Goal: Transaction & Acquisition: Purchase product/service

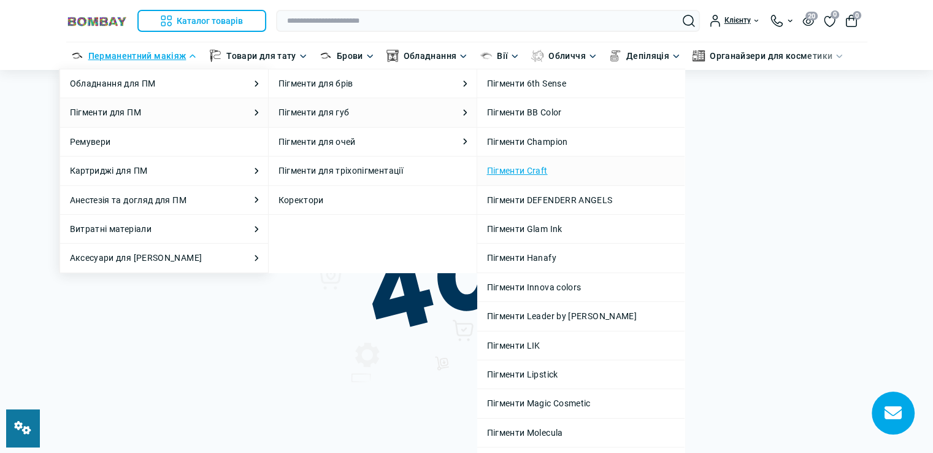
click at [525, 169] on link "Пігменти Craft" at bounding box center [581, 170] width 188 height 13
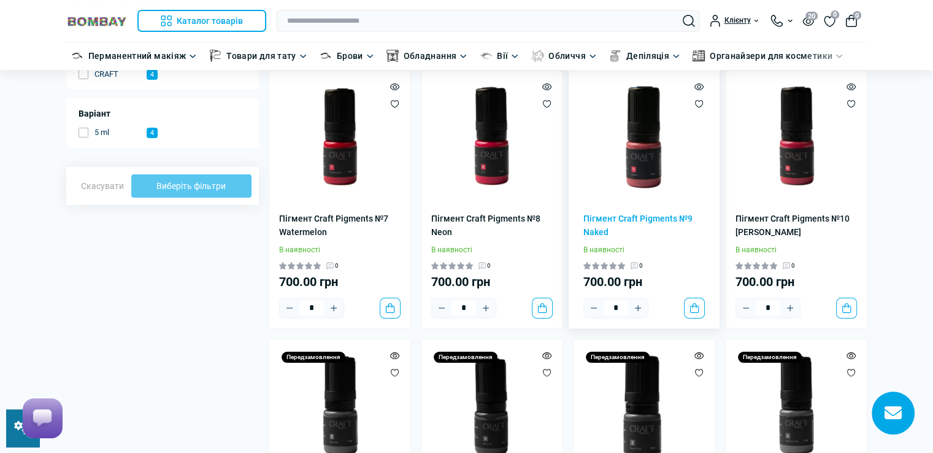
scroll to position [184, 0]
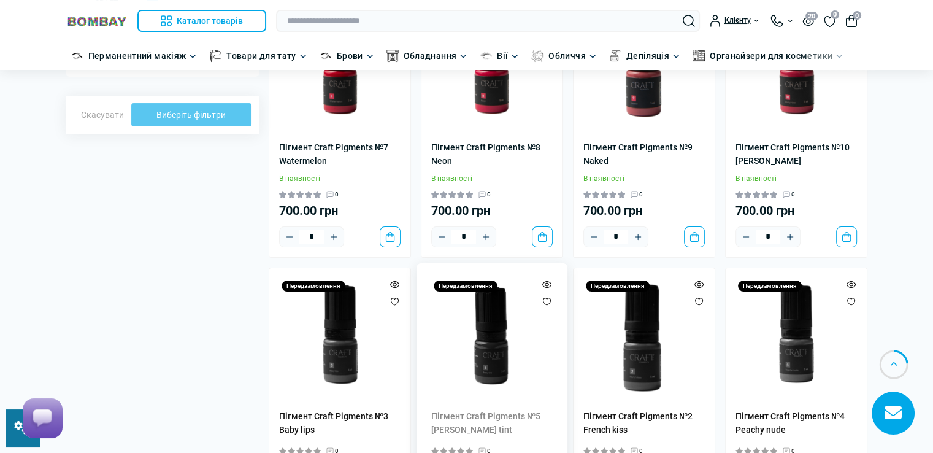
click at [474, 356] on img at bounding box center [491, 338] width 121 height 121
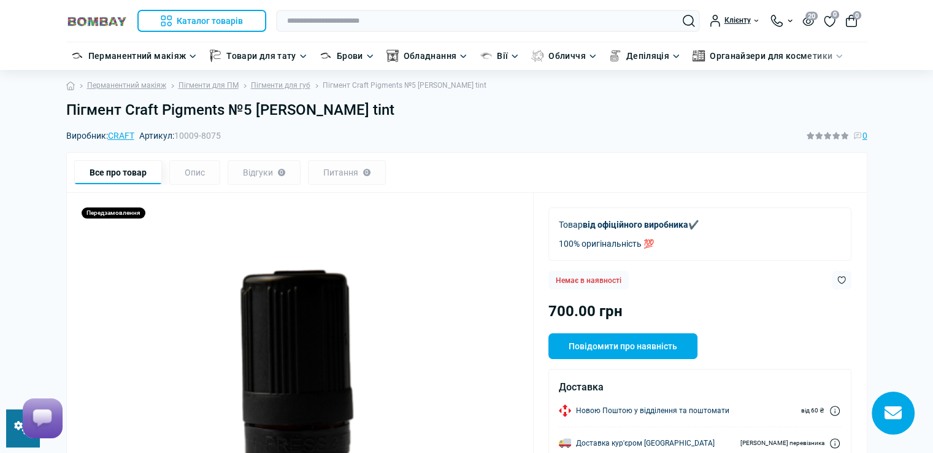
click at [323, 108] on h1 "Пігмент Craft Pigments №5 Berry tint" at bounding box center [466, 110] width 801 height 18
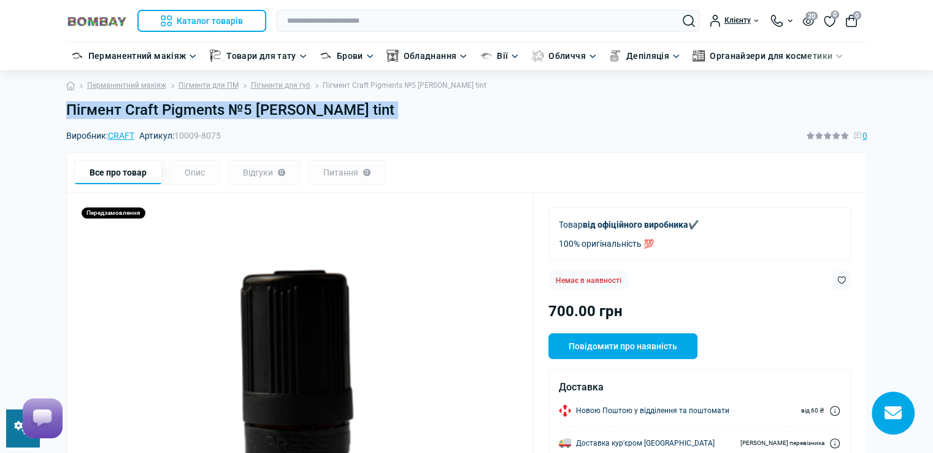
click at [323, 108] on h1 "Пігмент Craft Pigments №5 Berry tint" at bounding box center [466, 110] width 801 height 18
copy main "Пігмент Craft Pigments №5 [PERSON_NAME] tint"
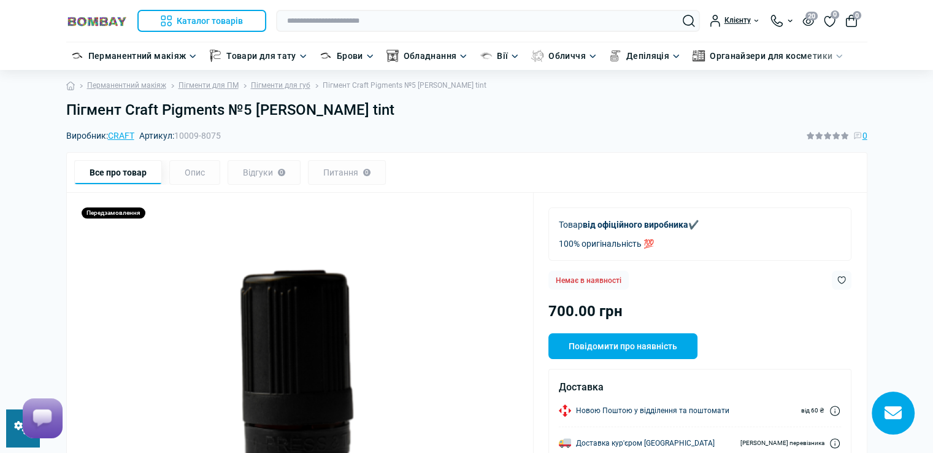
click at [560, 176] on div "Все про товар Опис Відгуки 0 Питання 0" at bounding box center [466, 172] width 785 height 25
click at [177, 133] on span "10009-8075" at bounding box center [197, 136] width 47 height 10
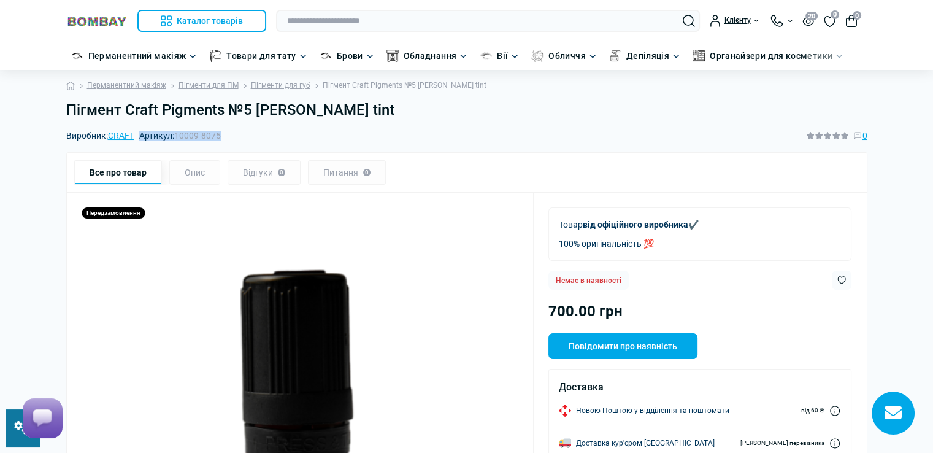
click at [177, 133] on span "10009-8075" at bounding box center [197, 136] width 47 height 10
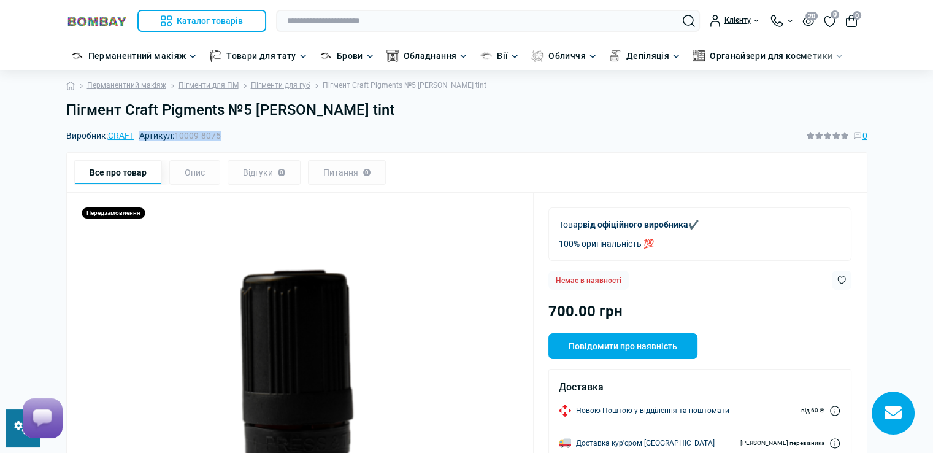
click at [245, 138] on div "Виробник: CRAFT Артикул: 10009-8075 0" at bounding box center [466, 135] width 801 height 13
drag, startPoint x: 175, startPoint y: 132, endPoint x: 233, endPoint y: 136, distance: 57.8
click at [233, 136] on div "Виробник: CRAFT Артикул: 10009-8075 0" at bounding box center [466, 135] width 801 height 13
copy span "10009-8075"
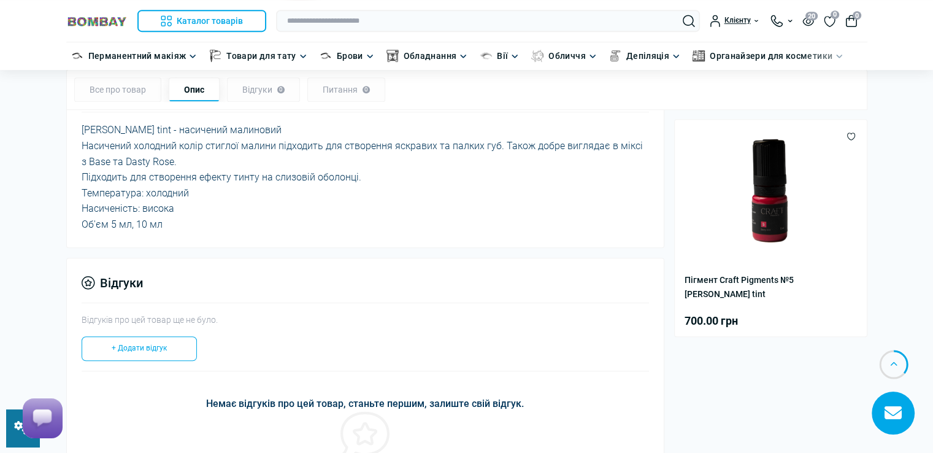
scroll to position [614, 0]
click at [12, 435] on link at bounding box center [22, 427] width 33 height 37
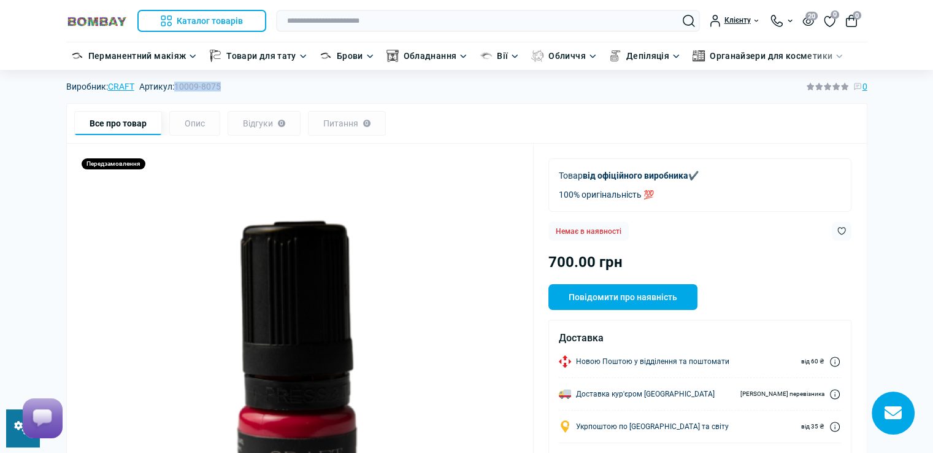
scroll to position [0, 0]
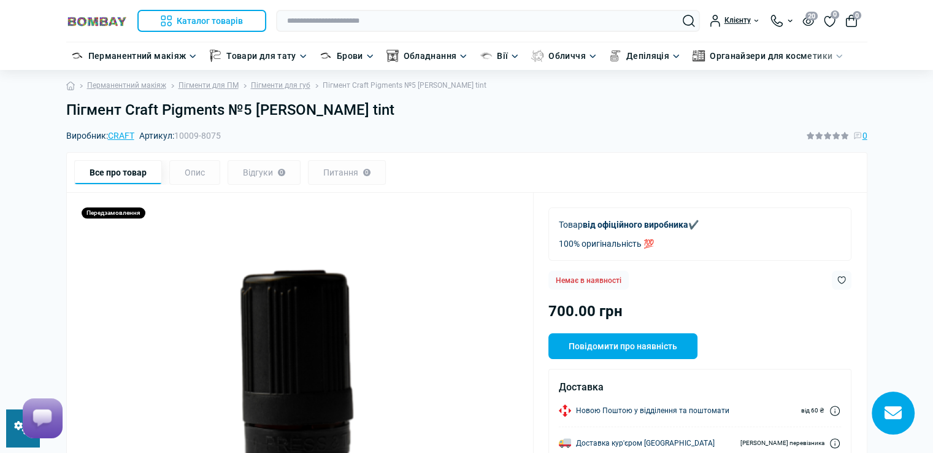
click at [67, 109] on h1 "Пігмент Craft Pigments №5 [PERSON_NAME] tint" at bounding box center [466, 110] width 801 height 18
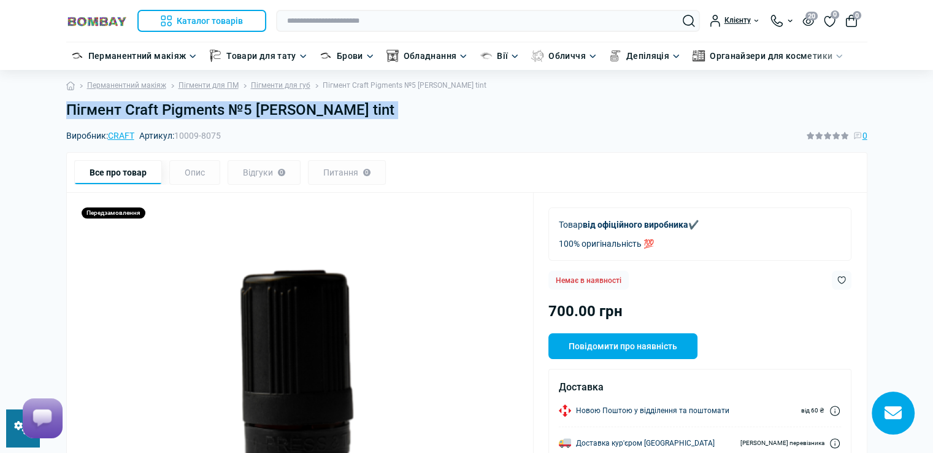
click at [67, 109] on h1 "Пігмент Craft Pigments №5 [PERSON_NAME] tint" at bounding box center [466, 110] width 801 height 18
copy main "Пігмент Craft Pigments №5 [PERSON_NAME] tint"
click at [291, 87] on link "Пігменти для губ" at bounding box center [281, 86] width 60 height 12
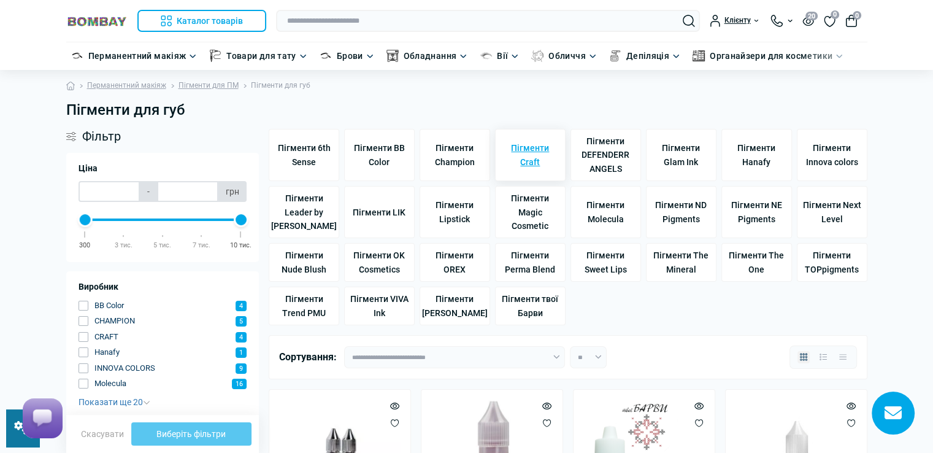
click at [541, 155] on span "Пігменти Craft" at bounding box center [531, 155] width 60 height 28
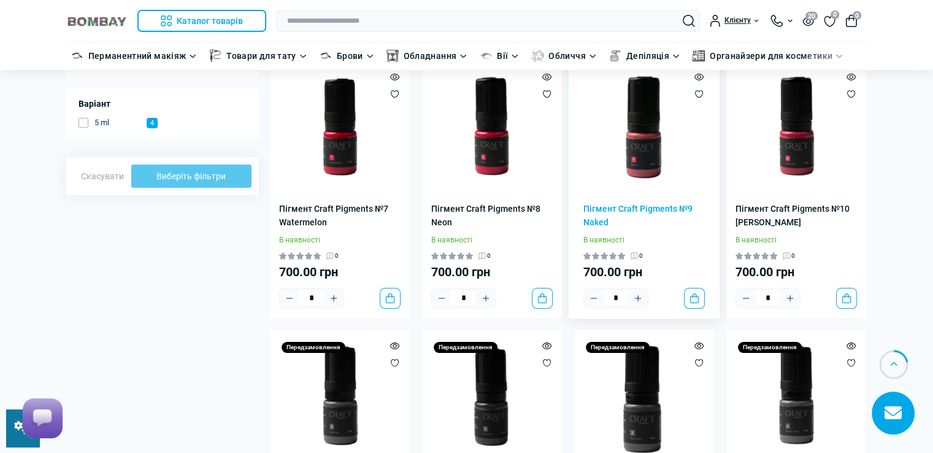
scroll to position [307, 0]
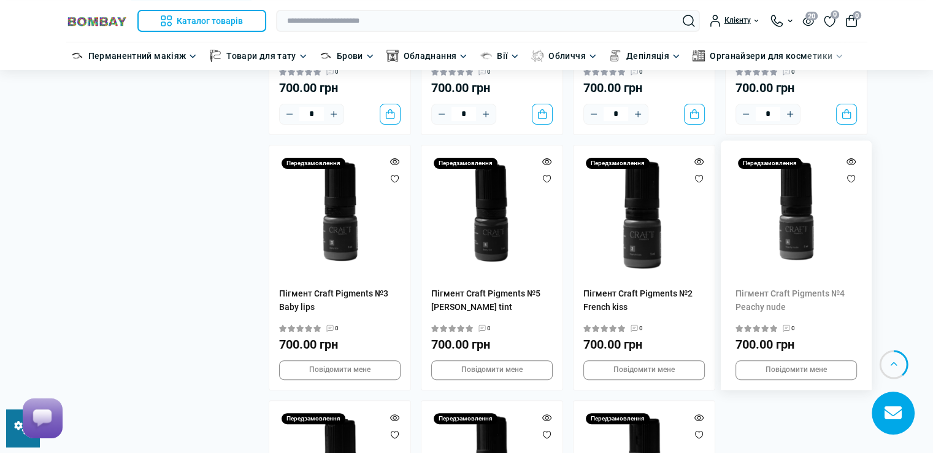
click at [795, 247] on img at bounding box center [796, 215] width 121 height 121
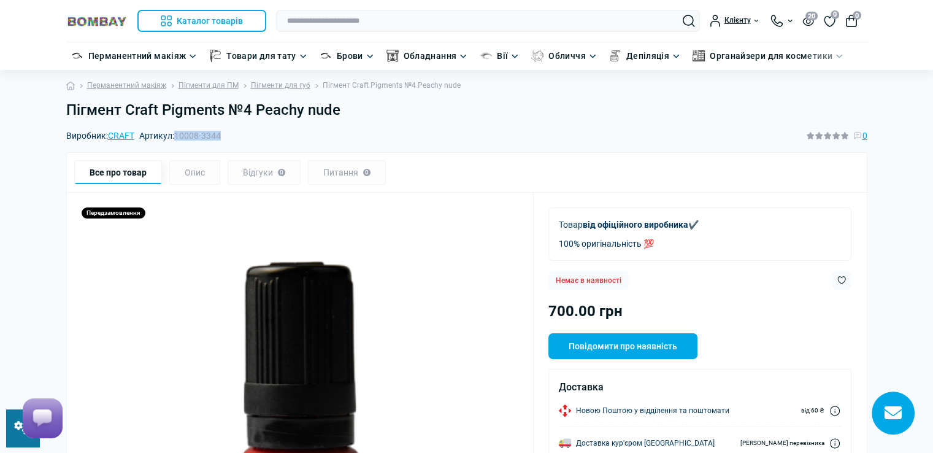
drag, startPoint x: 0, startPoint y: 0, endPoint x: 226, endPoint y: 136, distance: 264.2
click at [226, 136] on div "Виробник: CRAFT Артикул: 10008-3344 0" at bounding box center [466, 135] width 801 height 13
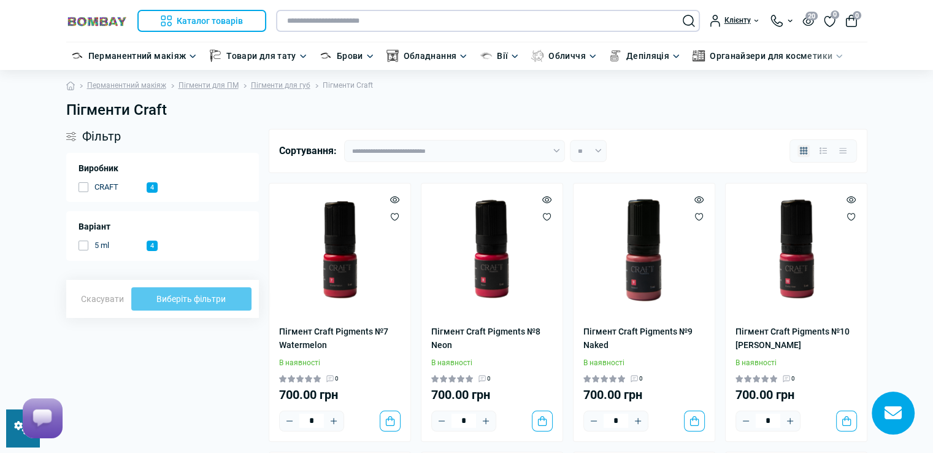
click at [434, 18] on input "text" at bounding box center [488, 21] width 424 height 22
paste input "**********"
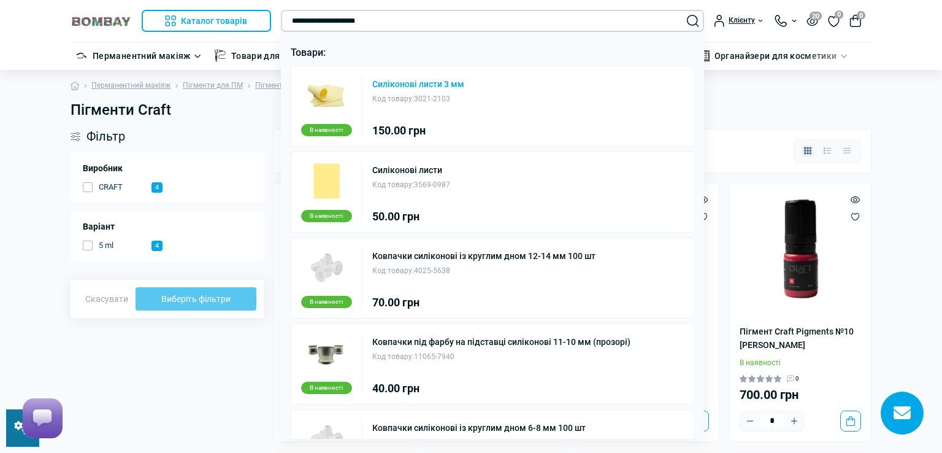
type input "**********"
click at [415, 85] on link "Силіконові листи 3 мм" at bounding box center [418, 84] width 92 height 9
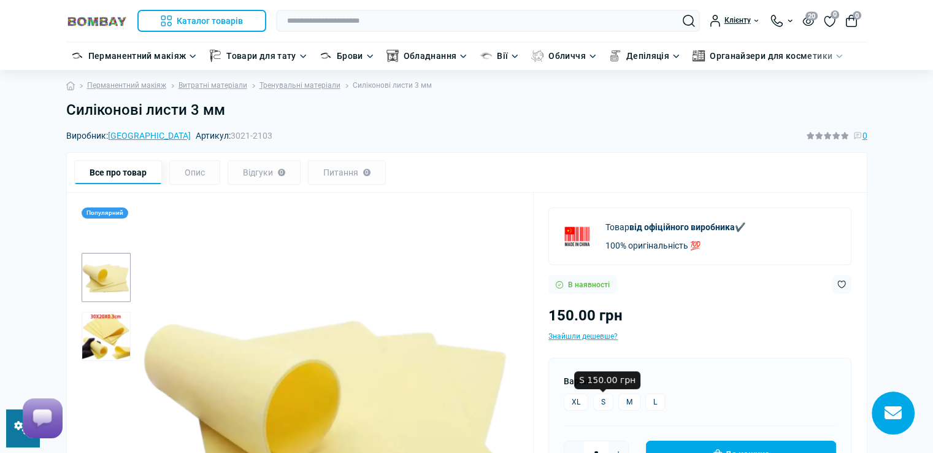
click at [626, 398] on label "M" at bounding box center [629, 401] width 22 height 17
